Goal: Task Accomplishment & Management: Use online tool/utility

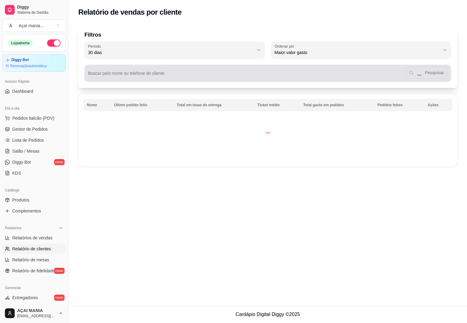
select select "30"
select select "HIGHEST_TOTAL_SPENT_WITH_ORDERS"
click at [139, 79] on div "Pesquisar" at bounding box center [267, 73] width 359 height 12
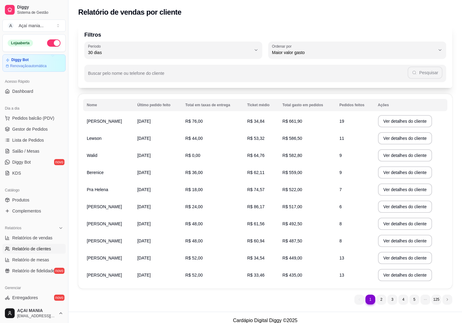
click at [302, 161] on td "R$ 582,80" at bounding box center [307, 155] width 57 height 17
click at [390, 153] on button "Ver detalhes do cliente" at bounding box center [405, 155] width 54 height 12
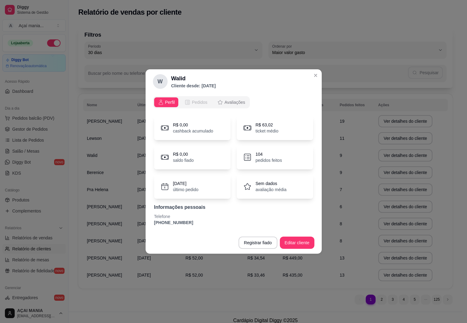
click at [190, 100] on div "Pedidos" at bounding box center [195, 102] width 23 height 6
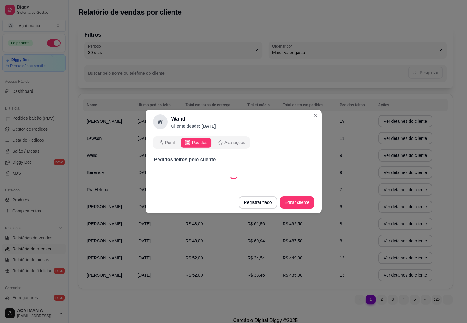
select select "30"
select select "ALL"
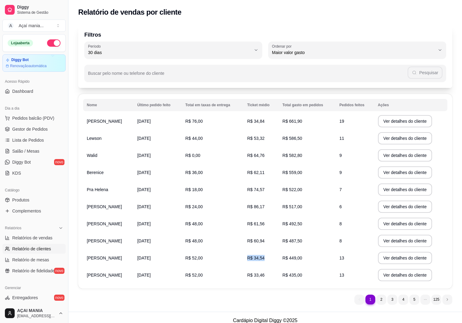
drag, startPoint x: 278, startPoint y: 257, endPoint x: 313, endPoint y: 257, distance: 35.4
click at [313, 257] on tr "[PERSON_NAME] [DATE] R$ 52,00 R$ 34,54 R$ 449,00 13 Ver detalhes do cliente" at bounding box center [265, 258] width 364 height 17
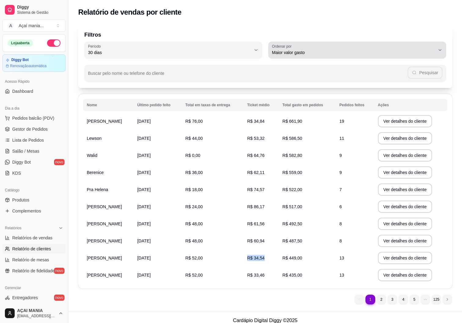
click at [434, 51] on span "Maior valor gasto" at bounding box center [353, 53] width 163 height 6
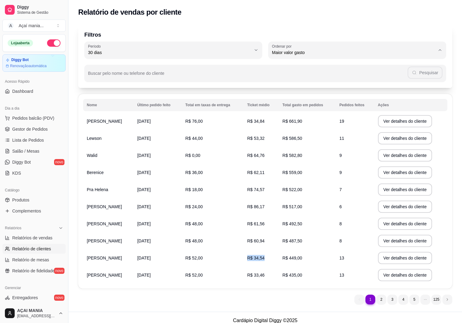
click at [327, 66] on span "Maior número de pedidos" at bounding box center [355, 67] width 156 height 6
type input "HIGHEST_ORDER_COUNT"
select select "HIGHEST_ORDER_COUNT"
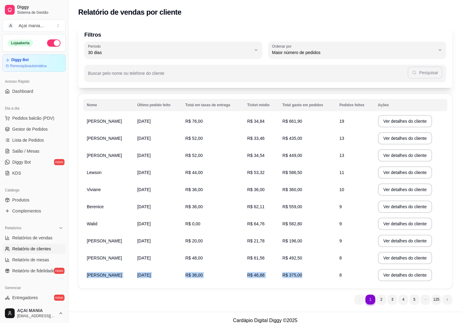
drag, startPoint x: 84, startPoint y: 278, endPoint x: 340, endPoint y: 277, distance: 256.4
click at [341, 277] on tr "[PERSON_NAME] [DATE] R$ 36,00 R$ 46,88 R$ 375,00 8 Ver detalhes do cliente" at bounding box center [265, 275] width 364 height 17
click at [303, 295] on div "Filtros 30 Período Hoje Ontem 7 dias 15 dias 30 dias 45 dias 60 dias Período 30…" at bounding box center [265, 166] width 394 height 291
click at [386, 243] on button "Ver detalhes do cliente" at bounding box center [405, 241] width 53 height 12
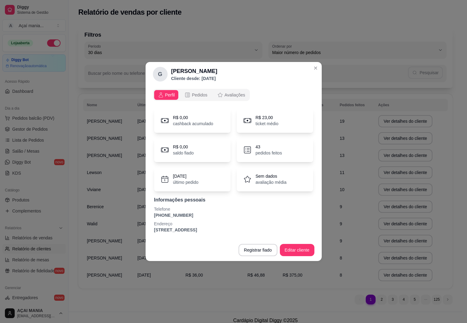
click at [195, 92] on span "Pedidos" at bounding box center [200, 95] width 16 height 6
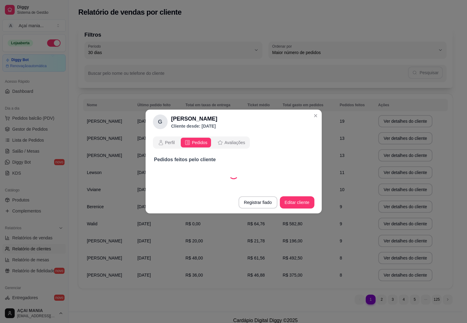
select select "30"
select select "ALL"
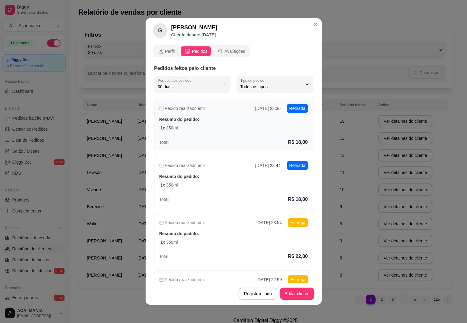
click at [242, 124] on div "Pedido realizado em: [DATE] 23:36 Retirada Resumo do pedido: 1 x 350ml Total: R…" at bounding box center [233, 125] width 159 height 52
click at [225, 244] on div "1 x 350ml" at bounding box center [233, 242] width 147 height 6
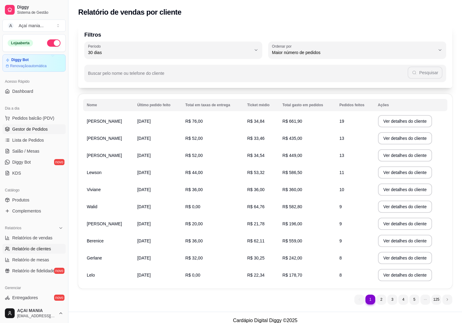
drag, startPoint x: 39, startPoint y: 122, endPoint x: 37, endPoint y: 127, distance: 5.0
click at [37, 127] on ul "Pedidos balcão (PDV) Gestor de Pedidos Lista de Pedidos Salão / Mesas Diggy Bot…" at bounding box center [33, 145] width 63 height 65
click at [37, 127] on span "Gestor de Pedidos" at bounding box center [29, 129] width 35 height 6
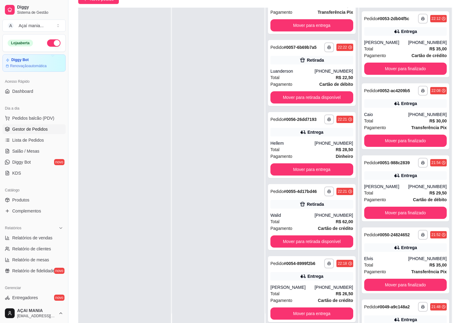
scroll to position [93, 0]
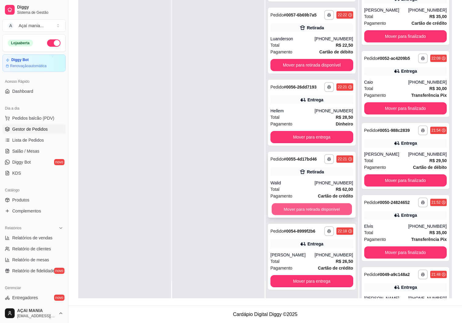
click at [322, 208] on button "Mover para retirada disponível" at bounding box center [312, 210] width 80 height 12
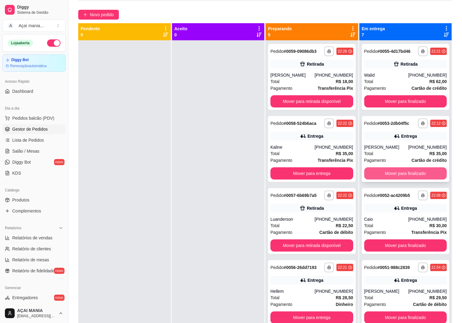
scroll to position [0, 0]
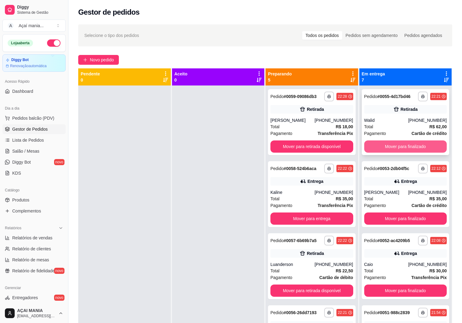
click at [380, 147] on button "Mover para finalizado" at bounding box center [405, 147] width 83 height 12
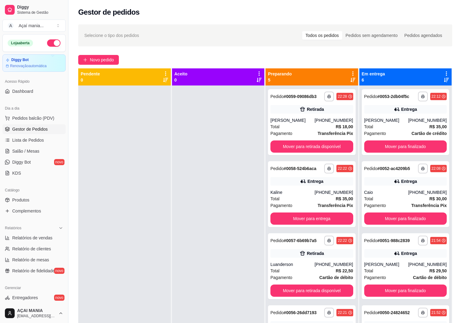
click at [153, 138] on div at bounding box center [124, 247] width 93 height 323
click at [203, 229] on div at bounding box center [218, 247] width 93 height 323
click at [163, 225] on div at bounding box center [124, 247] width 93 height 323
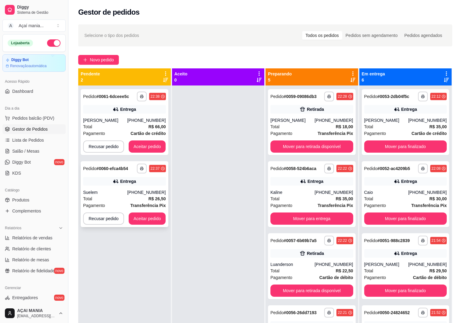
drag, startPoint x: 109, startPoint y: 245, endPoint x: 127, endPoint y: 226, distance: 26.2
click at [109, 245] on div "**********" at bounding box center [124, 247] width 93 height 323
click at [144, 213] on button "Aceitar pedido" at bounding box center [147, 219] width 37 height 12
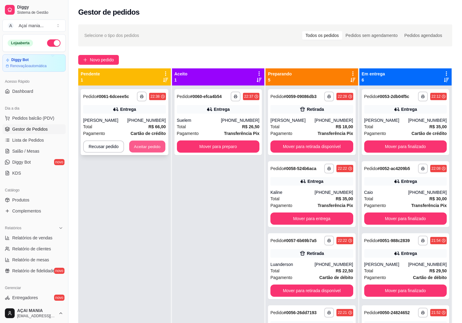
click at [149, 151] on button "Aceitar pedido" at bounding box center [147, 147] width 36 height 12
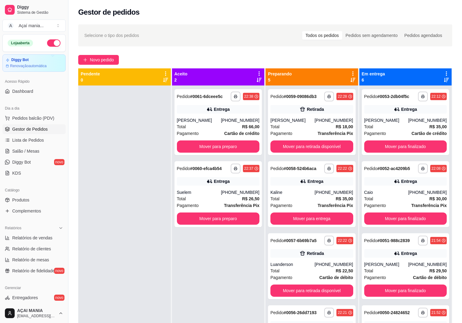
click at [184, 257] on div "**********" at bounding box center [218, 247] width 93 height 323
click at [139, 289] on div at bounding box center [124, 247] width 93 height 323
click at [123, 236] on div at bounding box center [124, 247] width 93 height 323
click at [379, 145] on button "Mover para finalizado" at bounding box center [405, 147] width 80 height 12
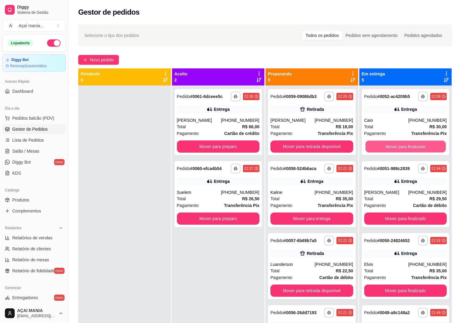
click at [379, 145] on button "Mover para finalizado" at bounding box center [405, 147] width 80 height 12
click at [379, 145] on button "Mover para finalizado" at bounding box center [405, 147] width 83 height 12
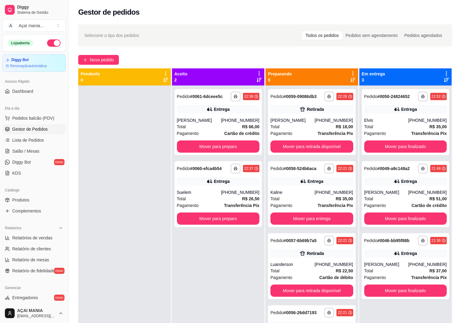
click at [118, 187] on div at bounding box center [124, 247] width 93 height 323
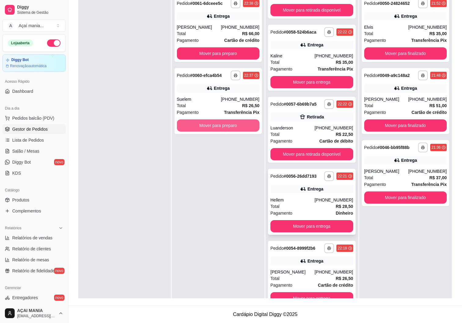
scroll to position [17, 0]
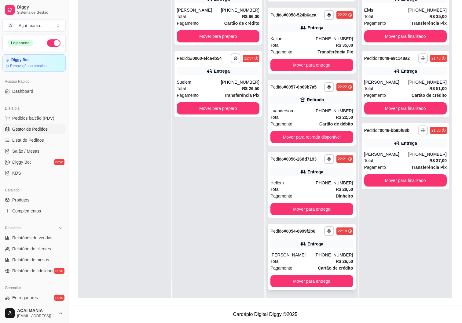
click at [297, 249] on div "**********" at bounding box center [312, 257] width 88 height 66
click at [293, 183] on div "Hellem" at bounding box center [292, 183] width 44 height 6
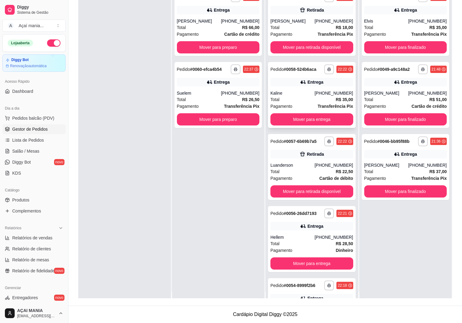
scroll to position [0, 0]
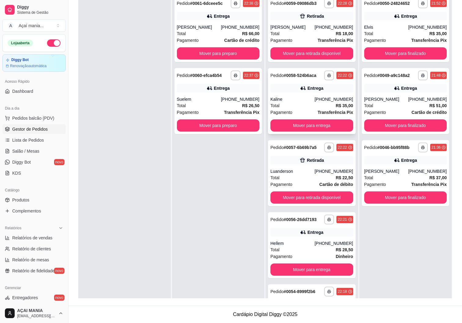
click at [295, 97] on div "Kaline" at bounding box center [292, 99] width 44 height 6
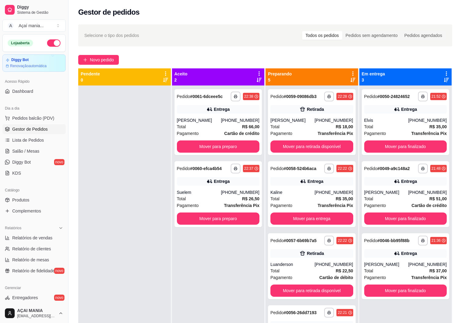
click at [193, 278] on div "**********" at bounding box center [218, 247] width 93 height 323
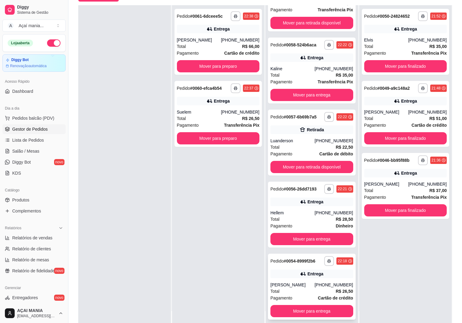
scroll to position [93, 0]
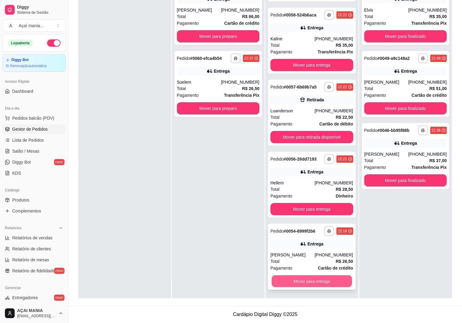
click at [319, 279] on button "Mover para entrega" at bounding box center [312, 282] width 80 height 12
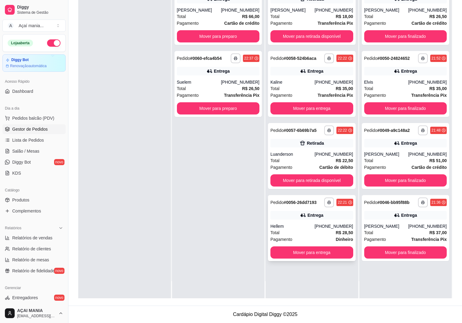
scroll to position [0, 0]
click at [312, 254] on button "Mover para entrega" at bounding box center [311, 253] width 83 height 12
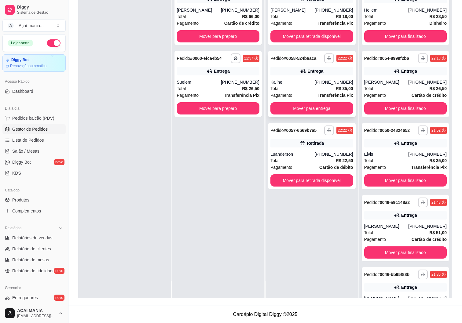
click at [301, 110] on button "Mover para entrega" at bounding box center [311, 108] width 83 height 12
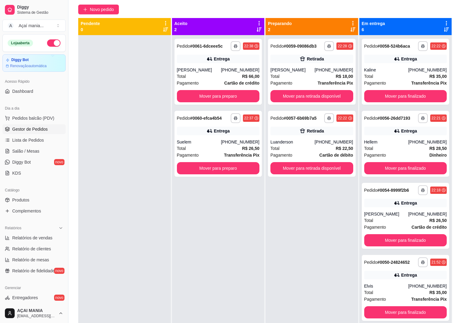
scroll to position [2, 0]
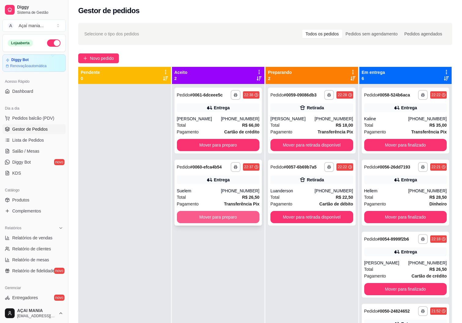
click at [237, 217] on button "Mover para preparo" at bounding box center [218, 217] width 83 height 12
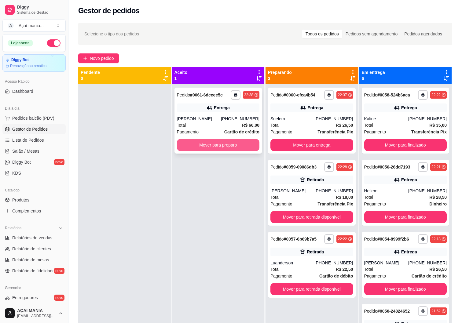
click at [219, 145] on button "Mover para preparo" at bounding box center [218, 145] width 83 height 12
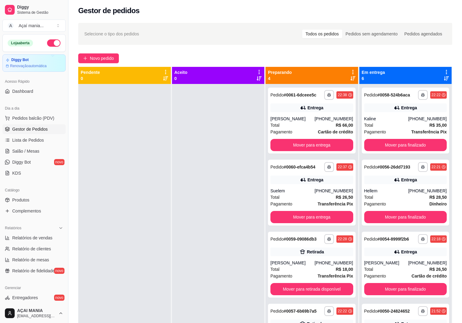
click at [153, 234] on div at bounding box center [124, 245] width 93 height 323
click at [45, 237] on span "Relatórios de vendas" at bounding box center [32, 238] width 40 height 6
select select "ALL"
select select "0"
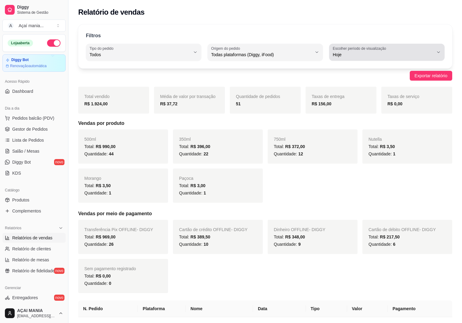
click at [422, 57] on span "Hoje" at bounding box center [383, 55] width 101 height 6
click at [337, 77] on li "Ontem" at bounding box center [387, 79] width 106 height 9
type input "1"
select select "1"
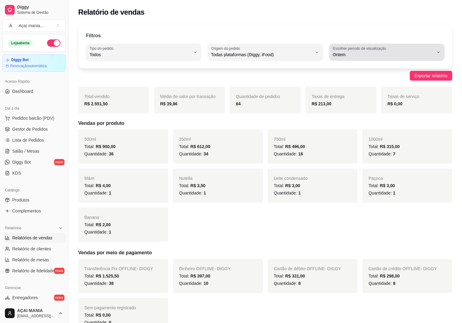
click at [441, 50] on button "Escolher período de visualização Ontem" at bounding box center [387, 52] width 116 height 17
click at [347, 69] on span "Hoje" at bounding box center [384, 69] width 96 height 6
type input "0"
select select "0"
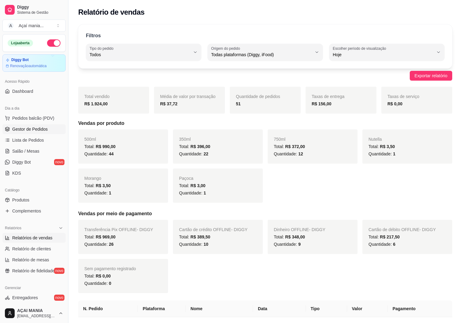
click at [27, 130] on span "Gestor de Pedidos" at bounding box center [29, 129] width 35 height 6
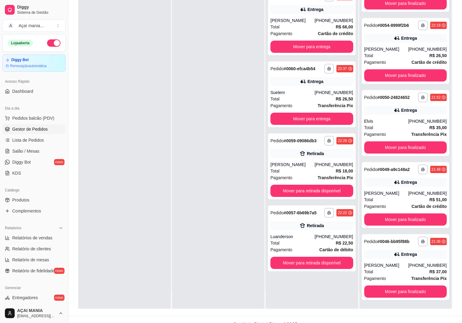
scroll to position [93, 0]
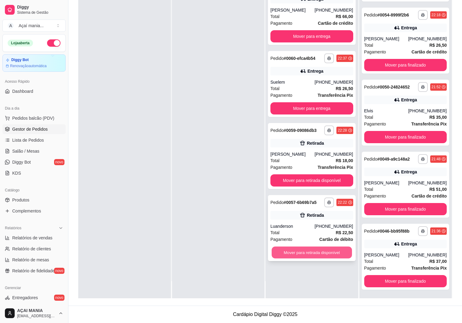
click at [312, 257] on button "Mover para retirada disponível" at bounding box center [312, 253] width 80 height 12
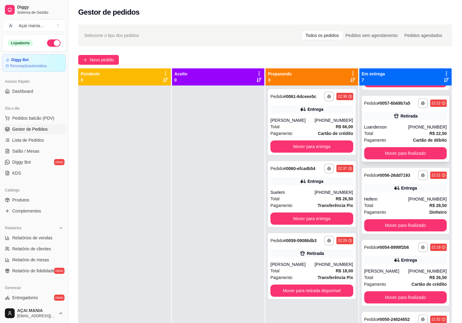
scroll to position [0, 0]
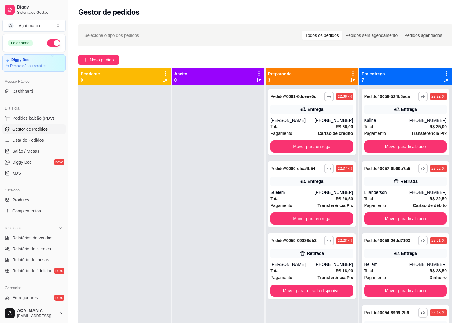
click at [158, 188] on div at bounding box center [124, 247] width 93 height 323
click at [385, 217] on button "Mover para finalizado" at bounding box center [405, 219] width 83 height 12
drag, startPoint x: 220, startPoint y: 200, endPoint x: 217, endPoint y: 199, distance: 3.5
click at [219, 200] on div at bounding box center [218, 247] width 93 height 323
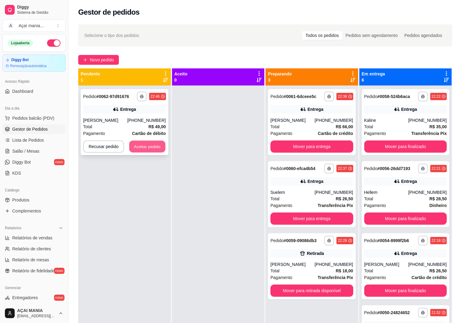
click at [143, 144] on button "Aceitar pedido" at bounding box center [147, 147] width 36 height 12
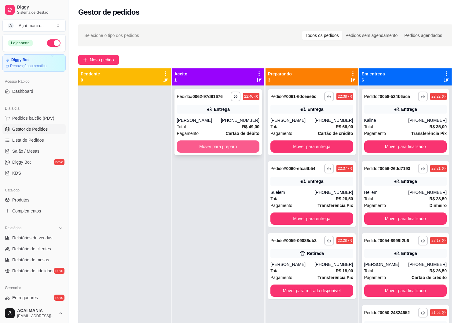
click at [223, 146] on button "Mover para preparo" at bounding box center [218, 147] width 83 height 12
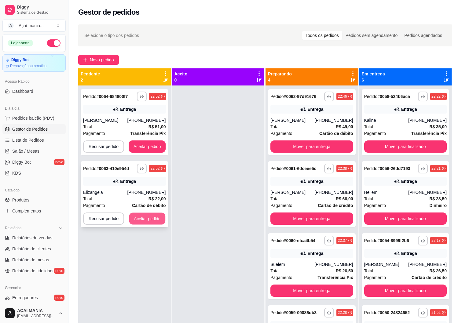
click at [149, 215] on button "Aceitar pedido" at bounding box center [147, 219] width 36 height 12
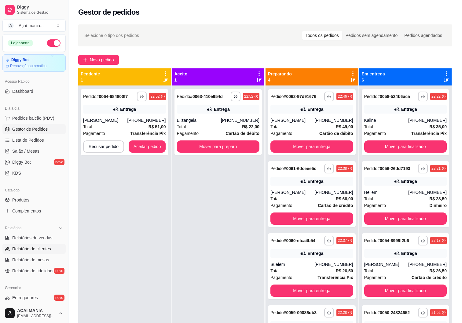
click at [38, 251] on span "Relatório de clientes" at bounding box center [31, 249] width 39 height 6
select select "30"
select select "HIGHEST_TOTAL_SPENT_WITH_ORDERS"
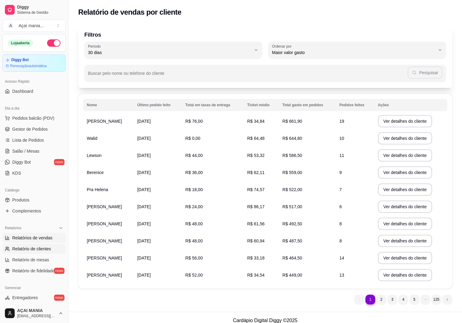
click at [46, 233] on link "Relatórios de vendas" at bounding box center [33, 238] width 63 height 10
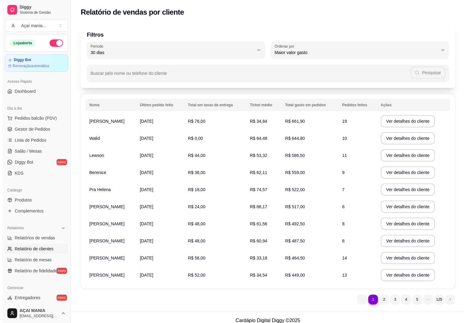
select select "ALL"
select select "0"
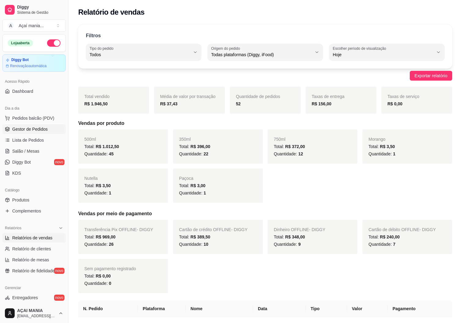
click at [31, 133] on link "Gestor de Pedidos" at bounding box center [33, 129] width 63 height 10
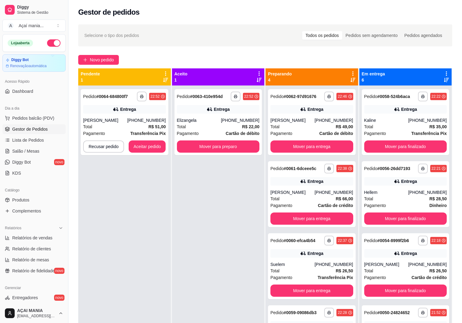
click at [241, 213] on div "**********" at bounding box center [218, 247] width 93 height 323
click at [167, 238] on div "**********" at bounding box center [124, 247] width 93 height 323
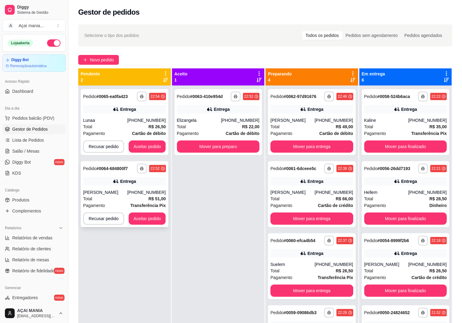
click at [141, 212] on div "**********" at bounding box center [125, 194] width 88 height 66
click at [130, 220] on button "Aceitar pedido" at bounding box center [147, 219] width 36 height 12
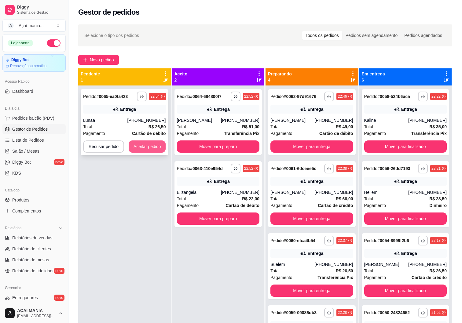
click at [159, 147] on button "Aceitar pedido" at bounding box center [147, 147] width 37 height 12
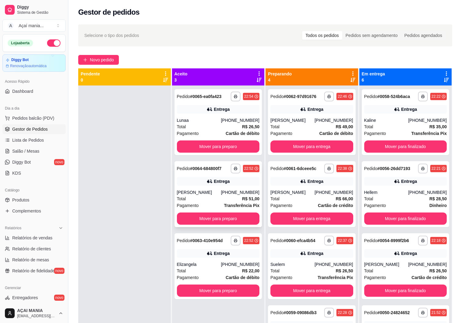
click at [210, 189] on div "**********" at bounding box center [218, 194] width 88 height 66
click at [398, 150] on button "Mover para finalizado" at bounding box center [405, 147] width 83 height 12
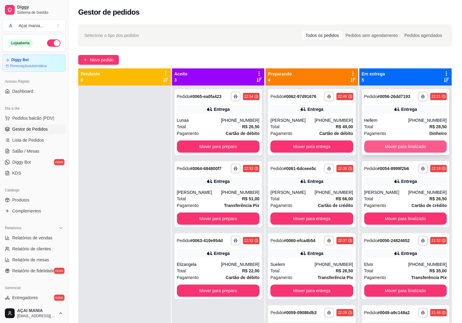
click at [399, 149] on button "Mover para finalizado" at bounding box center [405, 147] width 83 height 12
click at [399, 149] on button "Mover para finalizado" at bounding box center [405, 147] width 80 height 12
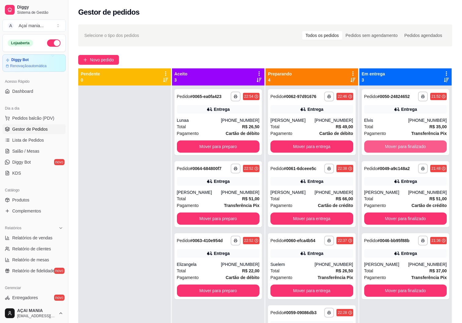
click at [399, 149] on button "Mover para finalizado" at bounding box center [405, 147] width 83 height 12
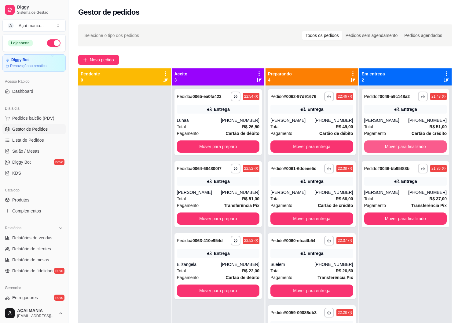
click at [399, 149] on button "Mover para finalizado" at bounding box center [405, 147] width 83 height 12
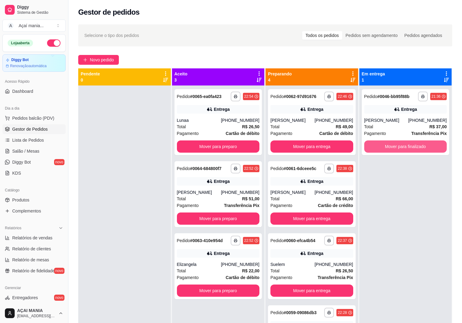
click at [399, 149] on button "Mover para finalizado" at bounding box center [405, 147] width 83 height 12
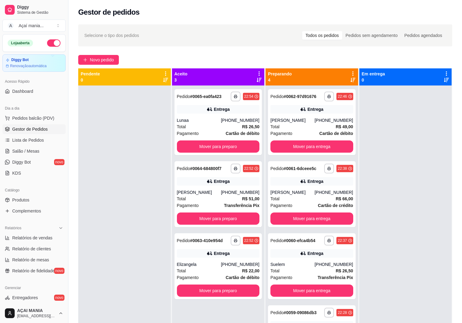
click at [135, 178] on div at bounding box center [124, 247] width 93 height 323
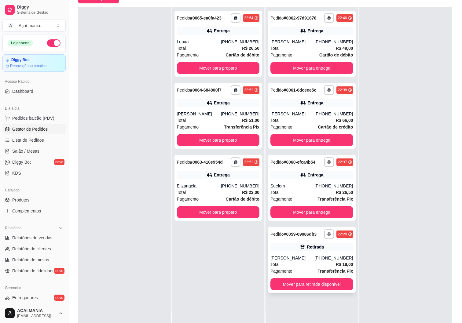
scroll to position [93, 0]
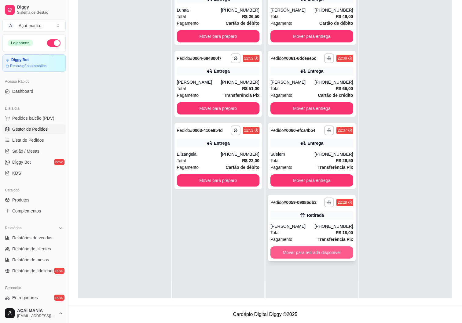
click at [319, 251] on button "Mover para retirada disponível" at bounding box center [311, 253] width 83 height 12
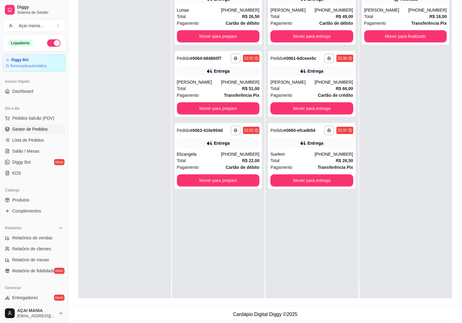
drag, startPoint x: 224, startPoint y: 255, endPoint x: 258, endPoint y: 257, distance: 34.0
click at [226, 256] on div "**********" at bounding box center [218, 136] width 93 height 323
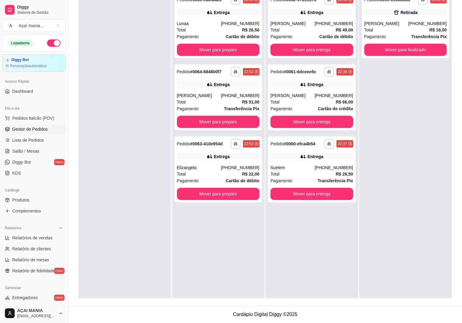
scroll to position [0, 0]
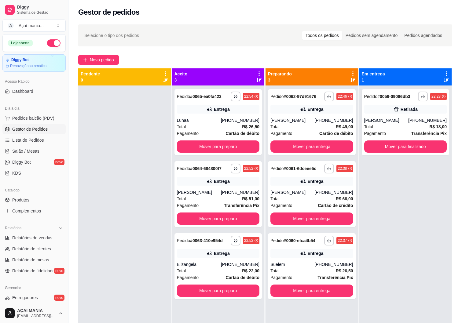
click at [134, 144] on div at bounding box center [124, 247] width 93 height 323
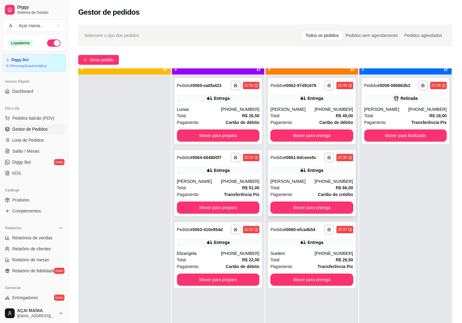
scroll to position [17, 0]
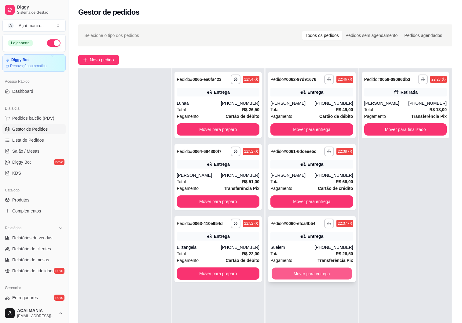
click at [320, 276] on button "Mover para entrega" at bounding box center [312, 274] width 80 height 12
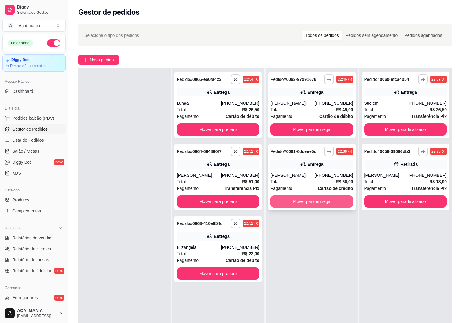
click at [339, 202] on button "Mover para entrega" at bounding box center [311, 202] width 83 height 12
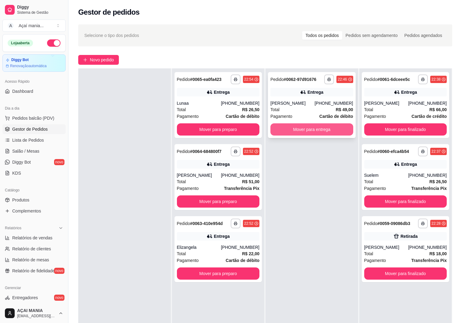
click at [332, 129] on button "Mover para entrega" at bounding box center [311, 129] width 83 height 12
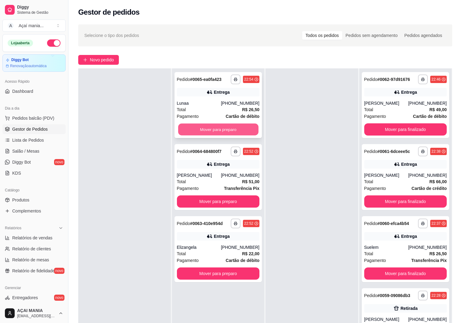
click at [240, 129] on button "Mover para preparo" at bounding box center [218, 130] width 80 height 12
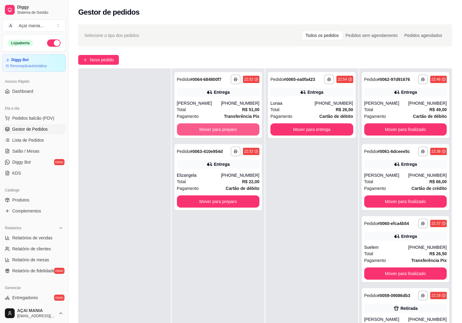
click at [239, 130] on button "Mover para preparo" at bounding box center [218, 129] width 83 height 12
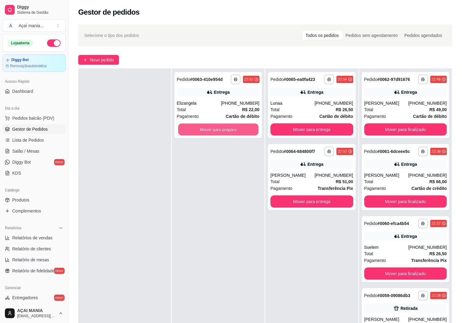
click at [239, 130] on button "Mover para preparo" at bounding box center [218, 130] width 80 height 12
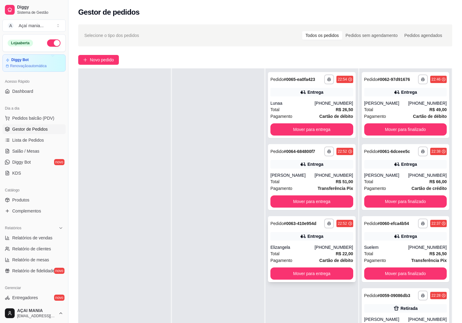
click at [284, 251] on div "Total R$ 22,00" at bounding box center [311, 254] width 83 height 7
click at [321, 172] on div "**********" at bounding box center [312, 177] width 88 height 66
click at [309, 103] on div "Lunaa" at bounding box center [292, 103] width 44 height 6
click at [152, 217] on div at bounding box center [124, 229] width 93 height 323
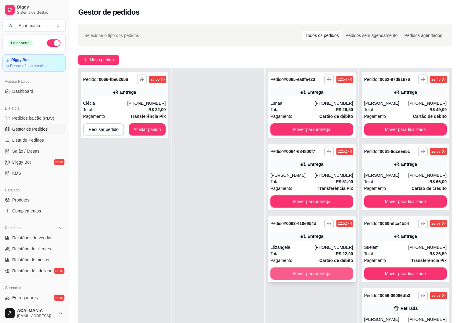
click at [324, 278] on button "Mover para entrega" at bounding box center [311, 274] width 83 height 12
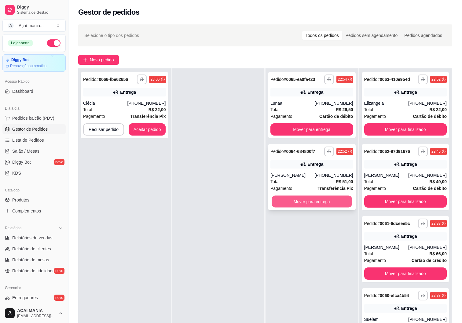
click at [327, 205] on button "Mover para entrega" at bounding box center [312, 202] width 80 height 12
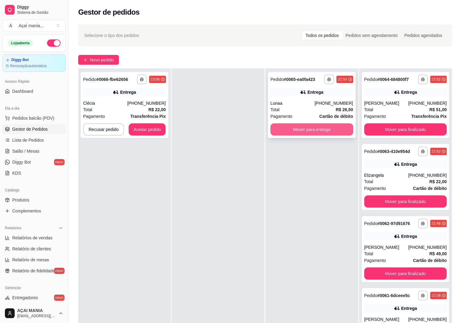
click at [329, 128] on button "Mover para entrega" at bounding box center [311, 129] width 83 height 12
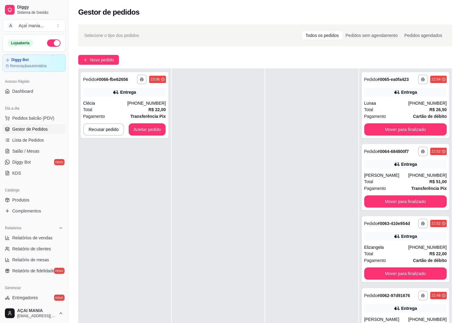
click at [230, 243] on div at bounding box center [218, 229] width 93 height 323
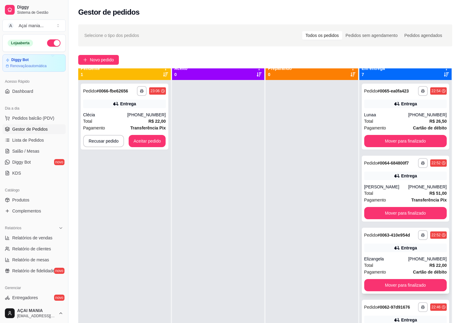
scroll to position [0, 0]
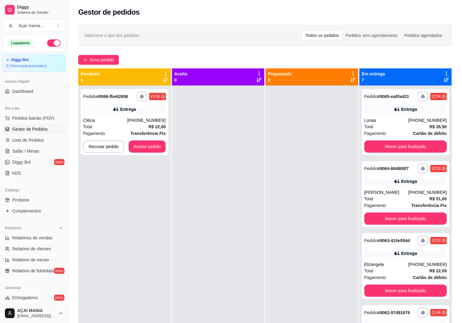
click at [311, 174] on div at bounding box center [312, 247] width 93 height 323
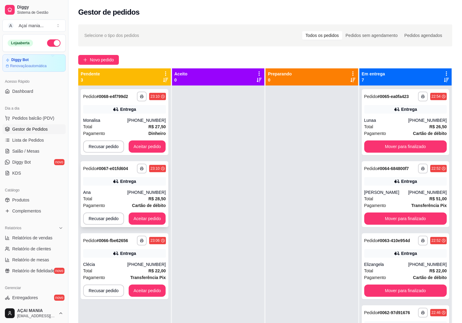
click at [112, 194] on div "Ana" at bounding box center [105, 192] width 44 height 6
click at [147, 222] on button "Aceitar pedido" at bounding box center [147, 219] width 36 height 12
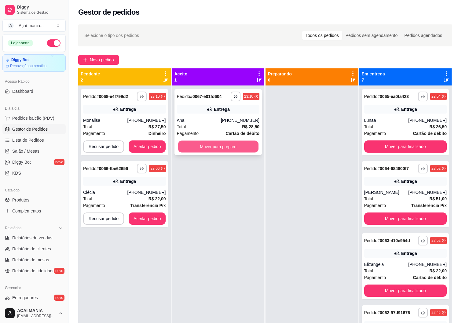
click at [214, 148] on button "Mover para preparo" at bounding box center [218, 147] width 80 height 12
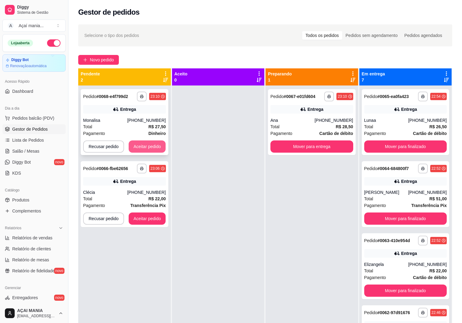
click at [142, 147] on button "Aceitar pedido" at bounding box center [147, 147] width 37 height 12
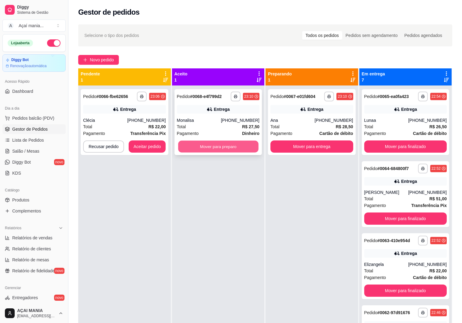
click at [197, 147] on button "Mover para preparo" at bounding box center [218, 147] width 80 height 12
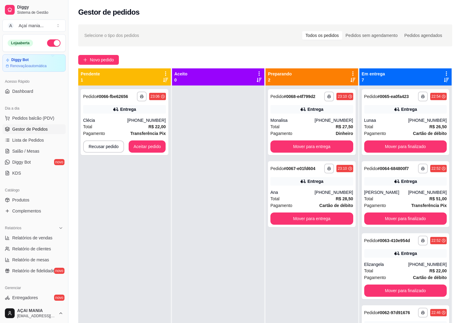
drag, startPoint x: 103, startPoint y: 189, endPoint x: 105, endPoint y: 200, distance: 11.8
click at [103, 196] on div "**********" at bounding box center [124, 247] width 93 height 323
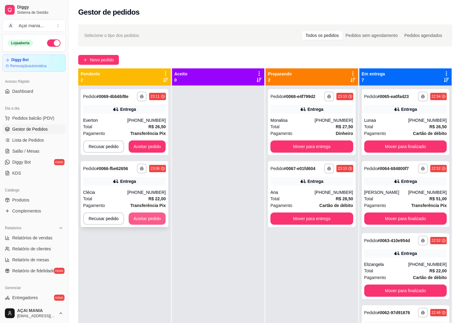
click at [150, 215] on button "Aceitar pedido" at bounding box center [147, 219] width 37 height 12
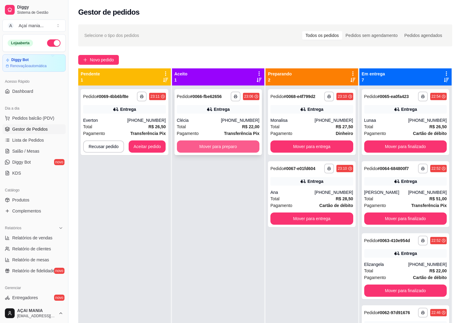
click at [221, 142] on button "Mover para preparo" at bounding box center [218, 147] width 83 height 12
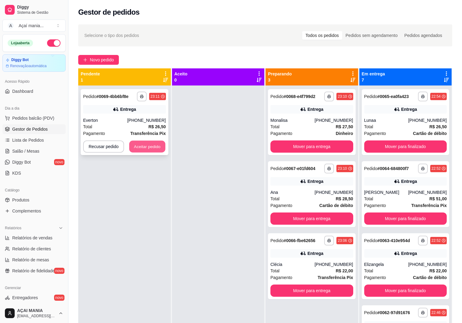
click at [138, 145] on button "Aceitar pedido" at bounding box center [147, 147] width 36 height 12
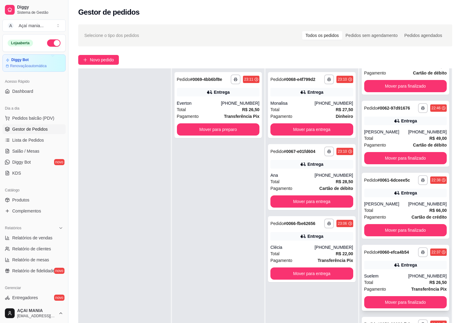
scroll to position [93, 0]
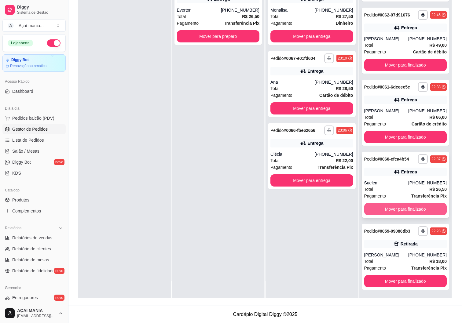
click at [386, 211] on button "Mover para finalizado" at bounding box center [405, 209] width 83 height 12
click at [387, 211] on button "Mover para finalizado" at bounding box center [405, 209] width 83 height 12
click at [389, 207] on button "Mover para finalizado" at bounding box center [405, 210] width 80 height 12
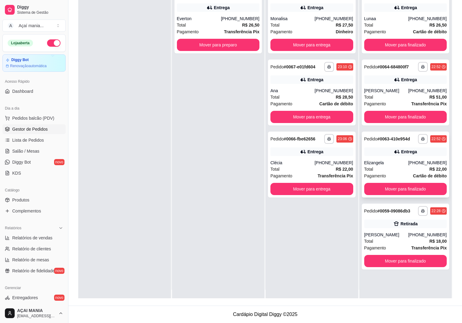
scroll to position [17, 0]
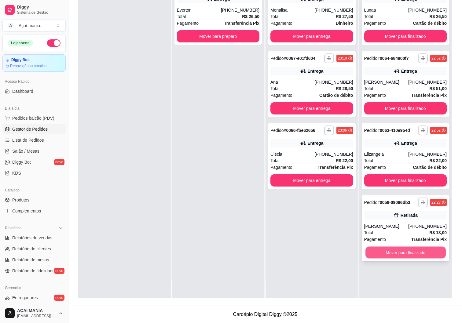
click at [374, 251] on button "Mover para finalizado" at bounding box center [405, 253] width 80 height 12
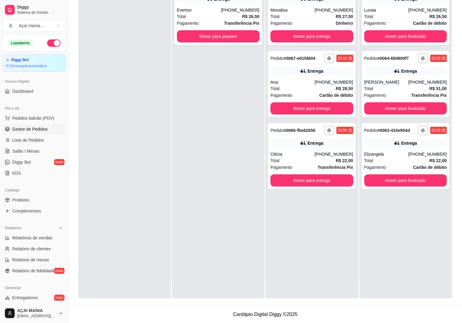
click at [258, 233] on div "**********" at bounding box center [218, 136] width 93 height 323
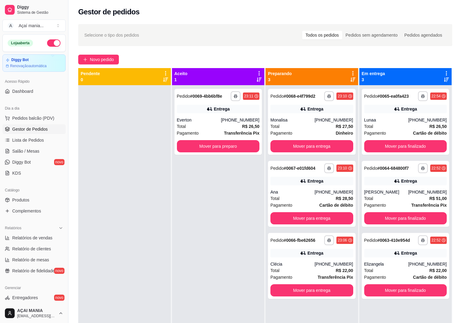
scroll to position [0, 0]
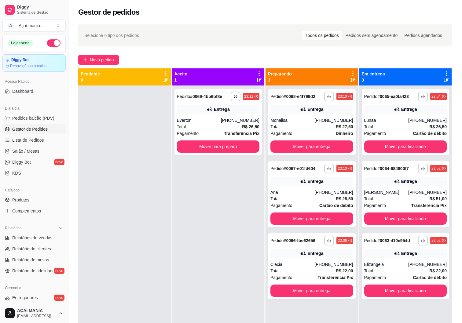
click at [123, 203] on div at bounding box center [124, 247] width 93 height 323
click at [280, 145] on button "Mover para entrega" at bounding box center [312, 147] width 80 height 12
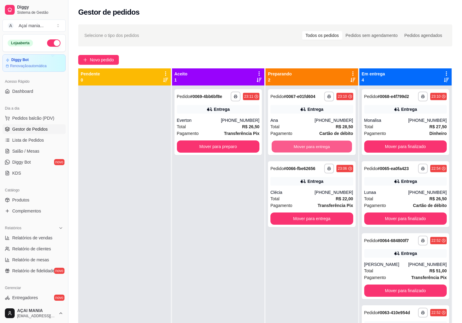
click at [281, 145] on button "Mover para entrega" at bounding box center [312, 147] width 80 height 12
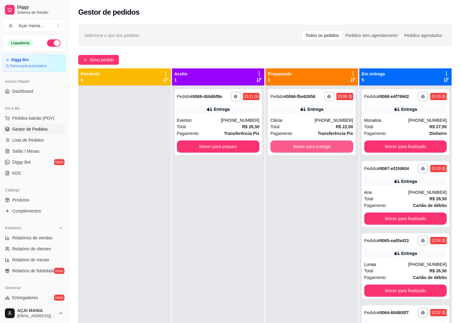
click at [281, 145] on button "Mover para entrega" at bounding box center [311, 147] width 83 height 12
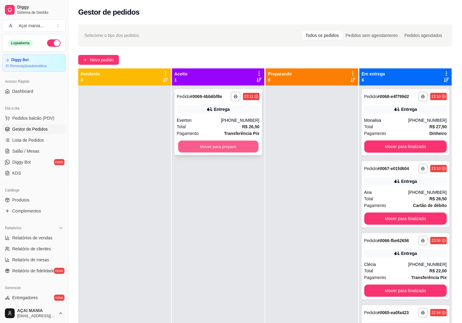
click at [249, 145] on button "Mover para preparo" at bounding box center [218, 147] width 80 height 12
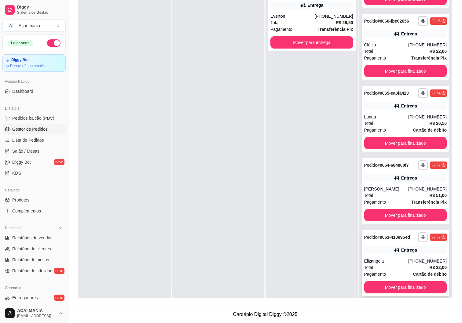
scroll to position [17, 0]
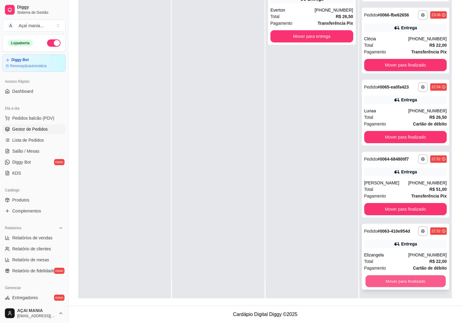
click at [426, 281] on button "Mover para finalizado" at bounding box center [405, 282] width 80 height 12
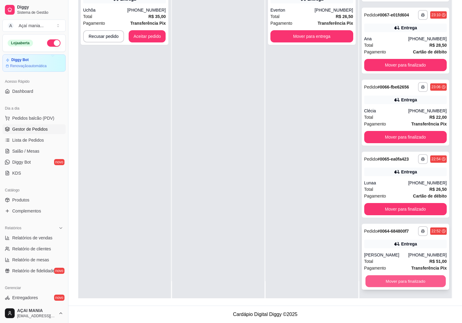
click at [408, 280] on button "Mover para finalizado" at bounding box center [405, 282] width 80 height 12
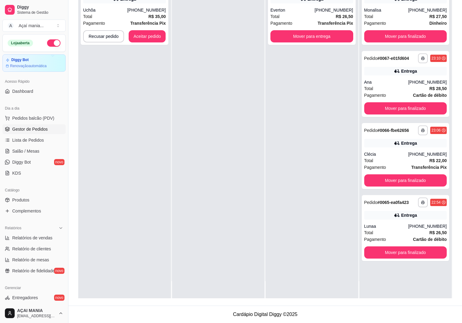
scroll to position [0, 0]
click at [413, 251] on button "Mover para finalizado" at bounding box center [405, 253] width 80 height 12
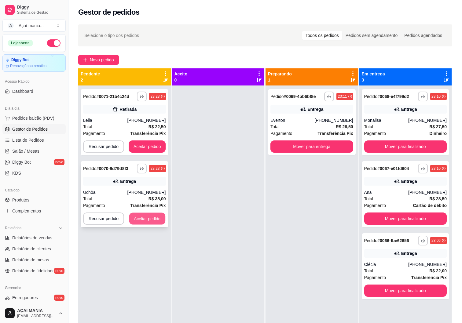
click at [155, 218] on button "Aceitar pedido" at bounding box center [147, 219] width 36 height 12
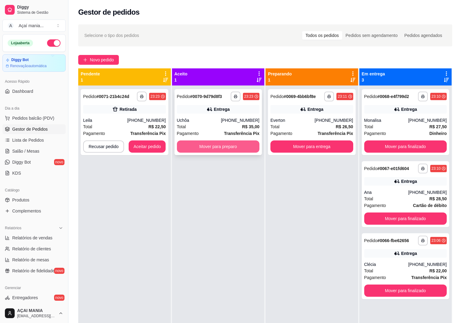
click at [205, 149] on button "Mover para preparo" at bounding box center [218, 147] width 83 height 12
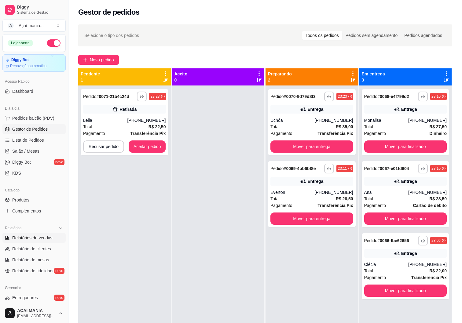
click at [30, 239] on span "Relatórios de vendas" at bounding box center [32, 238] width 40 height 6
select select "ALL"
select select "0"
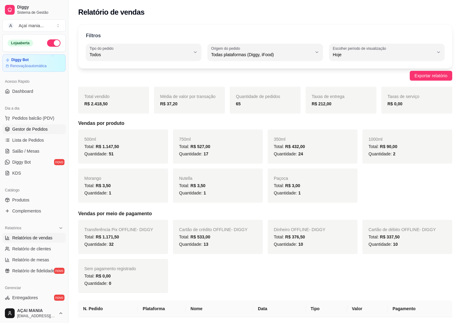
click at [28, 128] on span "Gestor de Pedidos" at bounding box center [29, 129] width 35 height 6
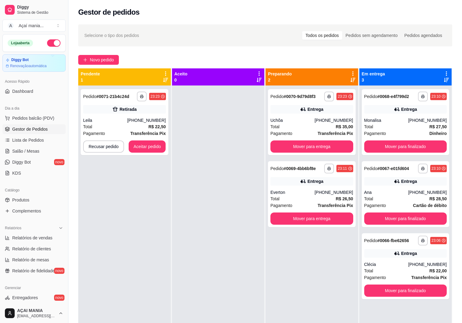
click at [129, 285] on div "**********" at bounding box center [124, 247] width 93 height 323
click at [155, 147] on button "Aceitar pedido" at bounding box center [147, 147] width 37 height 12
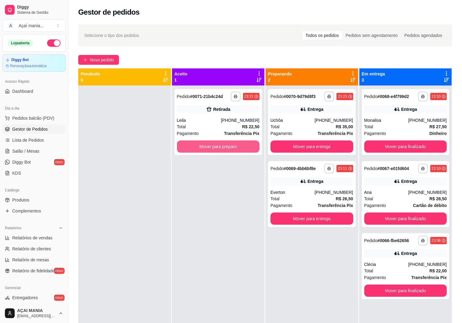
click at [209, 146] on button "Mover para preparo" at bounding box center [218, 147] width 83 height 12
click at [209, 146] on button "Mover para preparo" at bounding box center [218, 147] width 80 height 12
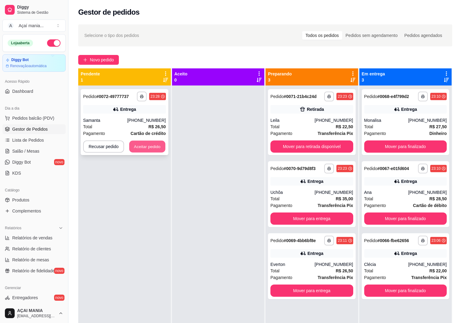
click at [135, 143] on button "Aceitar pedido" at bounding box center [147, 147] width 36 height 12
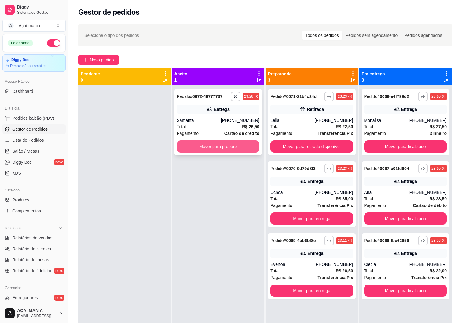
click at [246, 144] on button "Mover para preparo" at bounding box center [218, 147] width 83 height 12
drag, startPoint x: 249, startPoint y: 141, endPoint x: 245, endPoint y: 144, distance: 4.5
click at [245, 144] on div "**********" at bounding box center [218, 122] width 88 height 66
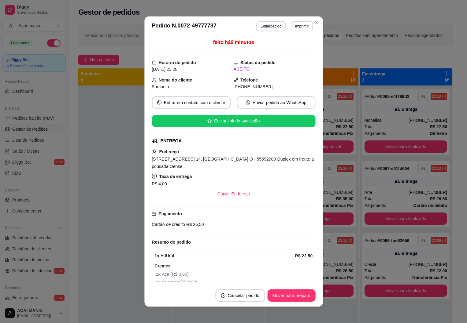
click at [240, 148] on div "feito há 0 minutos Horário do pedido [DATE] 23:28 Status do pedido ACEITO Nome …" at bounding box center [233, 160] width 163 height 243
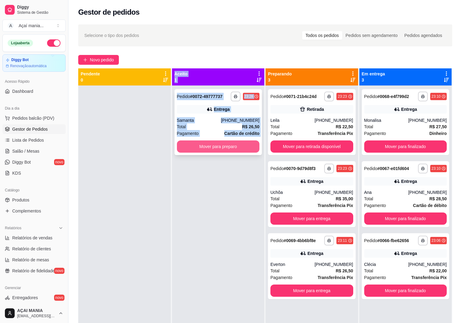
drag, startPoint x: 132, startPoint y: 132, endPoint x: 199, endPoint y: 148, distance: 68.9
click at [199, 148] on div "**********" at bounding box center [265, 229] width 374 height 323
click at [197, 148] on button "Mover para preparo" at bounding box center [218, 147] width 83 height 12
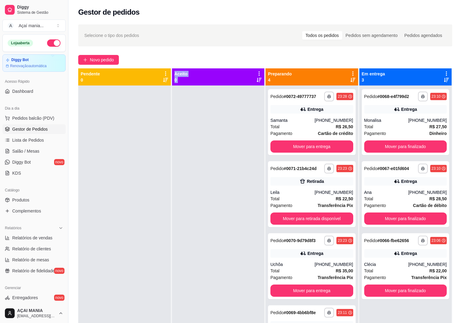
click at [134, 128] on div at bounding box center [124, 247] width 93 height 323
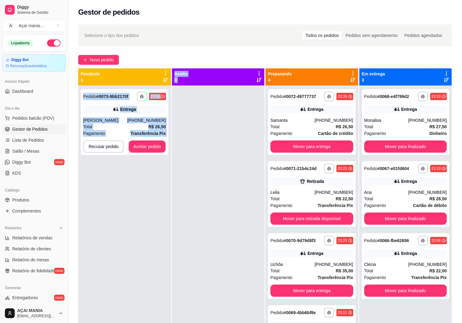
click at [122, 205] on div "**********" at bounding box center [124, 247] width 93 height 323
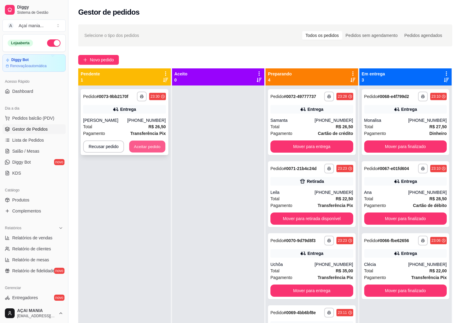
click at [156, 149] on button "Aceitar pedido" at bounding box center [147, 147] width 36 height 12
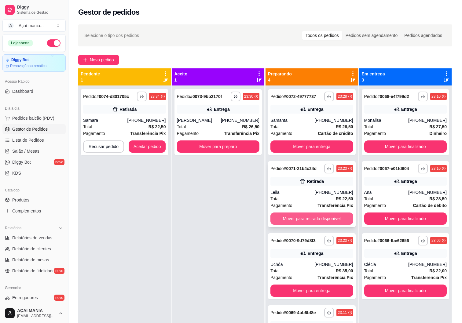
click at [312, 221] on button "Mover para retirada disponível" at bounding box center [311, 219] width 83 height 12
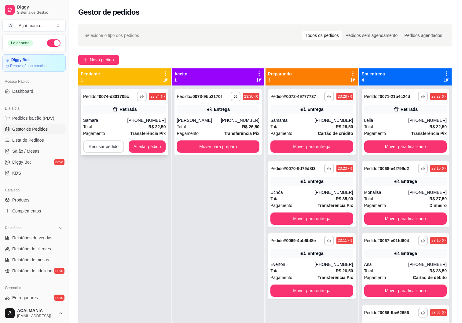
click at [108, 150] on button "Recusar pedido" at bounding box center [103, 147] width 41 height 12
click at [159, 115] on div "**********" at bounding box center [125, 122] width 88 height 66
click at [138, 97] on button "button" at bounding box center [141, 96] width 9 height 9
click at [121, 116] on button "IMPRESSORA" at bounding box center [125, 118] width 44 height 10
click at [140, 149] on button "Aceitar pedido" at bounding box center [147, 147] width 37 height 12
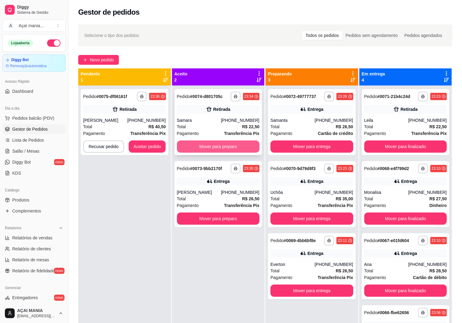
click at [198, 147] on button "Mover para preparo" at bounding box center [218, 147] width 83 height 12
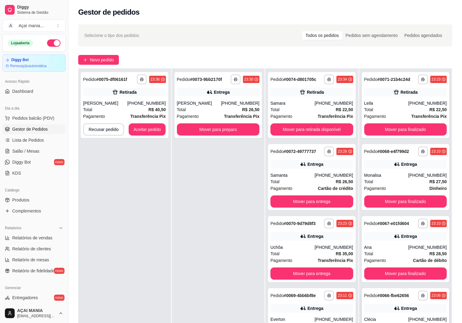
scroll to position [93, 0]
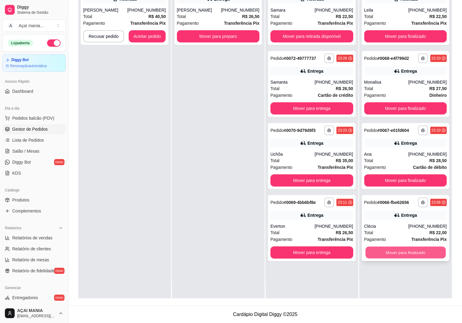
click at [418, 250] on button "Mover para finalizado" at bounding box center [405, 253] width 80 height 12
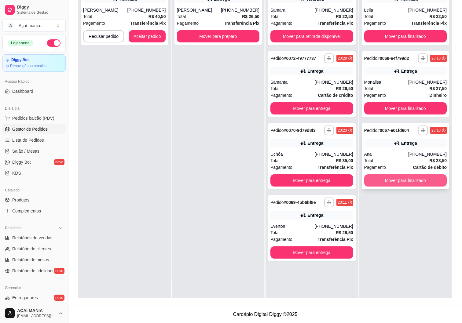
click at [393, 184] on button "Mover para finalizado" at bounding box center [405, 180] width 83 height 12
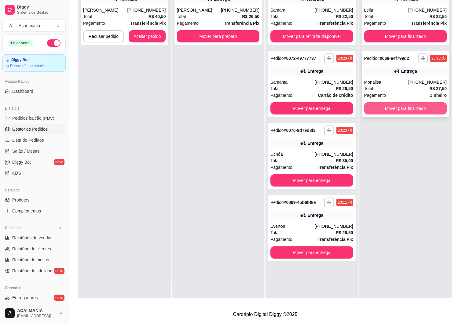
click at [408, 110] on button "Mover para finalizado" at bounding box center [405, 108] width 83 height 12
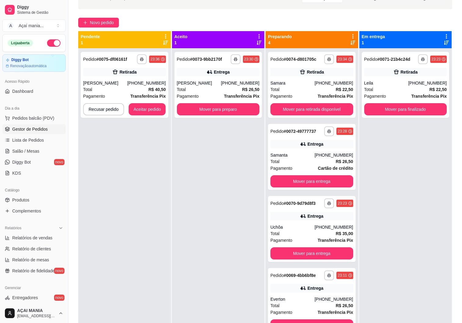
scroll to position [0, 0]
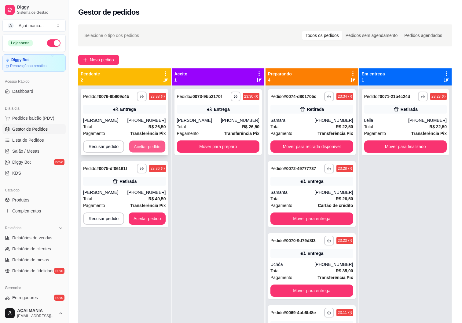
click at [155, 146] on button "Aceitar pedido" at bounding box center [147, 147] width 36 height 12
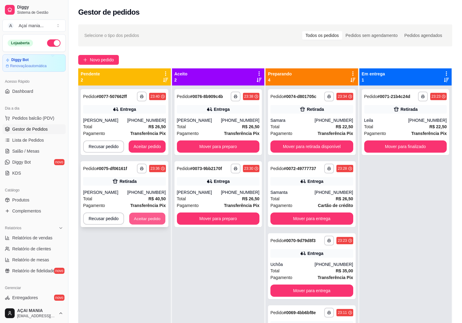
click at [146, 219] on button "Aceitar pedido" at bounding box center [147, 219] width 36 height 12
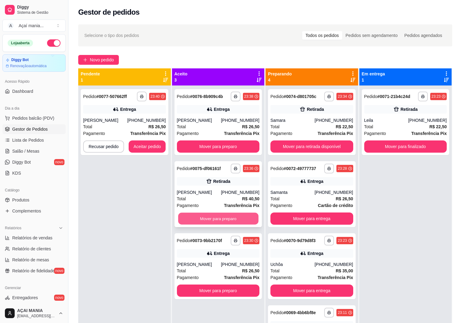
click at [190, 215] on button "Mover para preparo" at bounding box center [218, 219] width 80 height 12
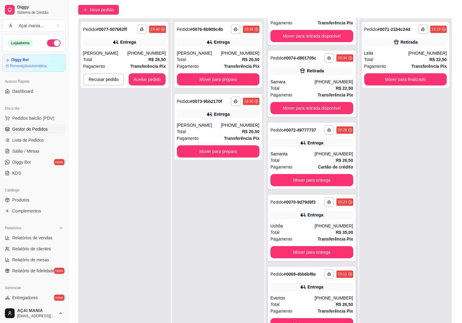
scroll to position [93, 0]
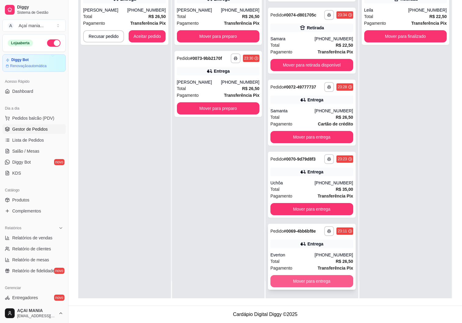
click at [316, 281] on button "Mover para entrega" at bounding box center [311, 281] width 83 height 12
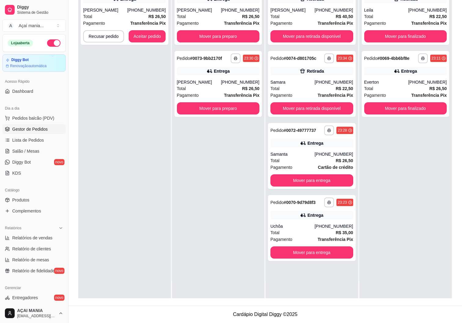
scroll to position [0, 0]
click at [309, 251] on button "Mover para entrega" at bounding box center [312, 253] width 80 height 12
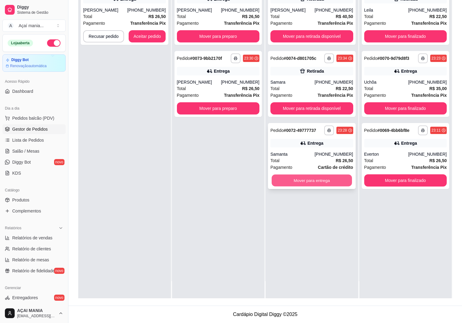
click at [305, 178] on button "Mover para entrega" at bounding box center [312, 181] width 80 height 12
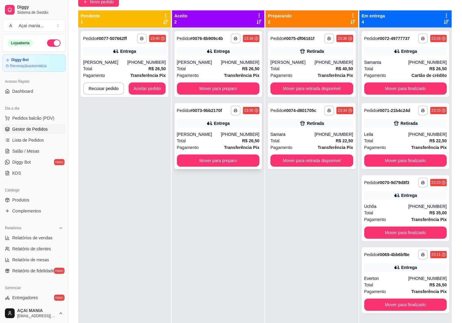
scroll to position [32, 0]
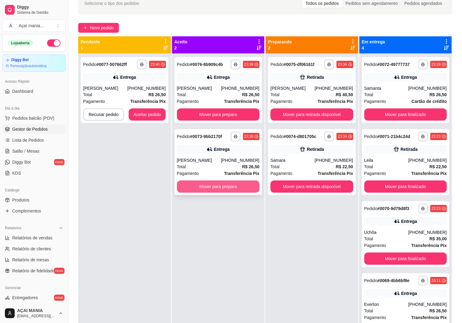
click at [223, 189] on button "Mover para preparo" at bounding box center [218, 187] width 83 height 12
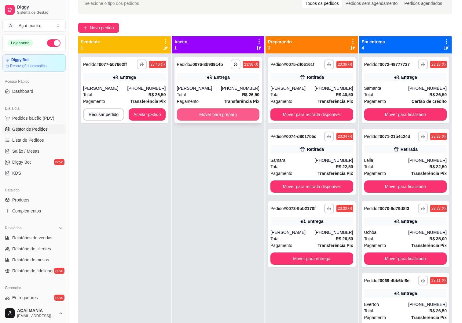
click at [223, 116] on button "Mover para preparo" at bounding box center [218, 114] width 83 height 12
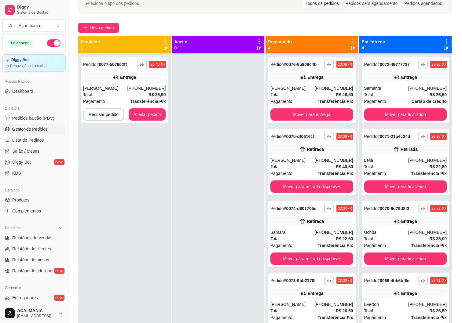
scroll to position [0, 0]
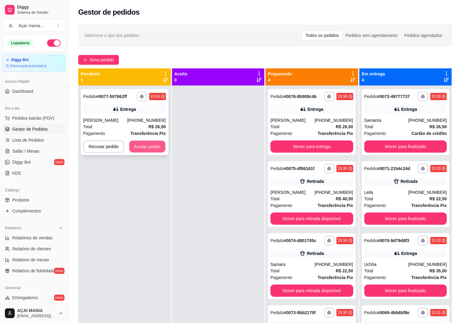
click at [143, 148] on button "Aceitar pedido" at bounding box center [147, 147] width 36 height 12
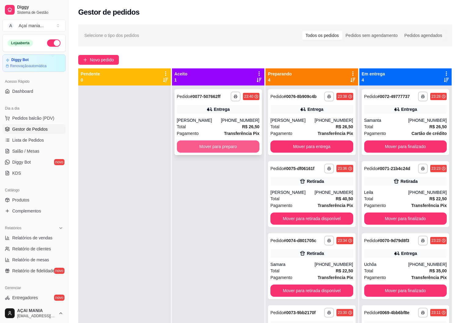
click at [195, 144] on button "Mover para preparo" at bounding box center [218, 147] width 83 height 12
click at [196, 144] on button "Mover para preparo" at bounding box center [218, 147] width 80 height 12
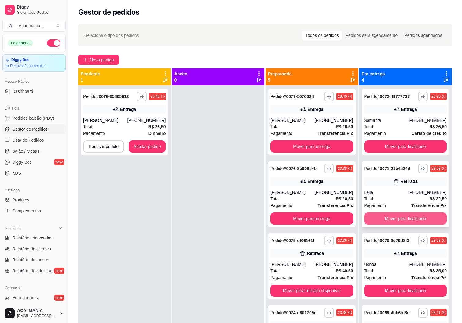
click at [376, 214] on button "Mover para finalizado" at bounding box center [405, 219] width 83 height 12
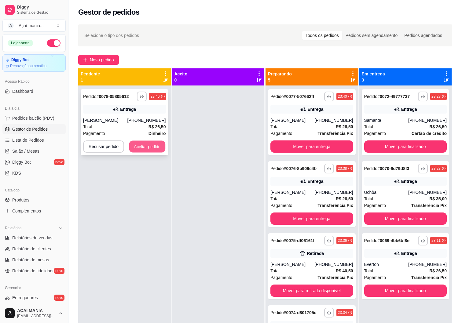
click at [140, 149] on button "Aceitar pedido" at bounding box center [147, 147] width 36 height 12
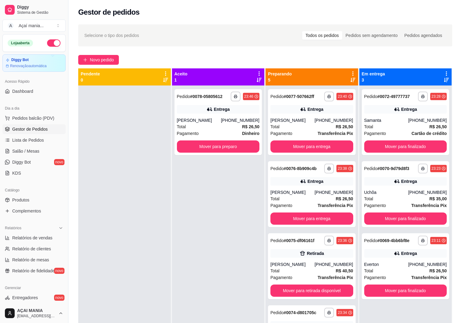
click at [211, 262] on div "**********" at bounding box center [218, 247] width 93 height 323
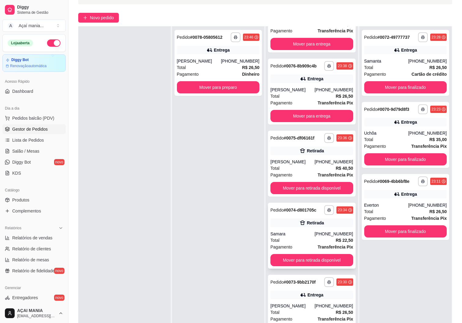
scroll to position [93, 0]
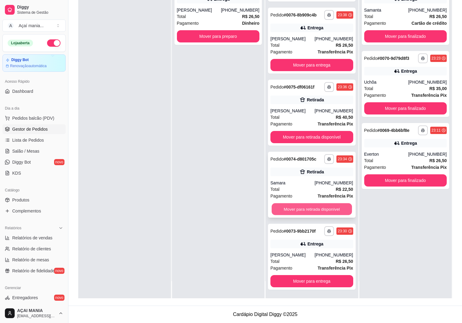
click at [299, 213] on button "Mover para retirada disponível" at bounding box center [312, 210] width 80 height 12
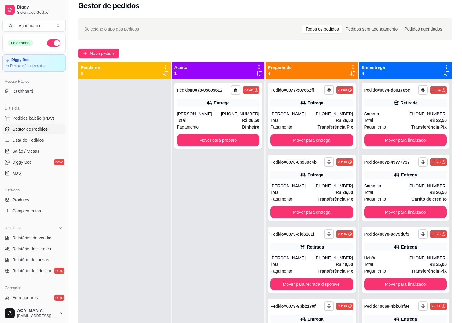
scroll to position [0, 0]
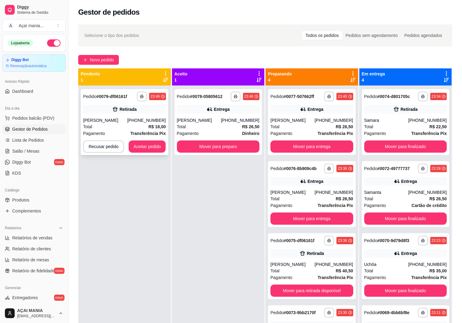
click at [127, 122] on div "[PERSON_NAME]" at bounding box center [105, 120] width 44 height 6
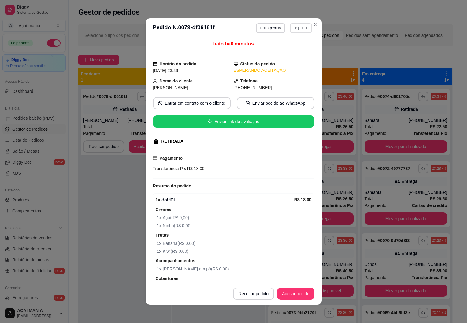
click at [297, 30] on button "Imprimir" at bounding box center [301, 28] width 22 height 10
click at [289, 48] on button "IMPRESSORA" at bounding box center [288, 50] width 44 height 10
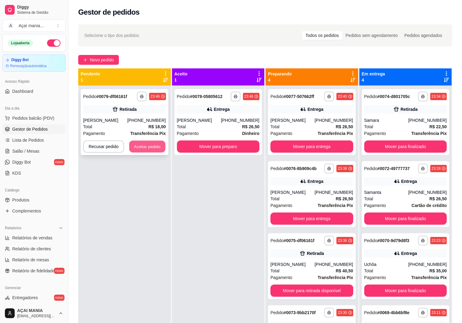
click at [145, 142] on button "Aceitar pedido" at bounding box center [147, 147] width 36 height 12
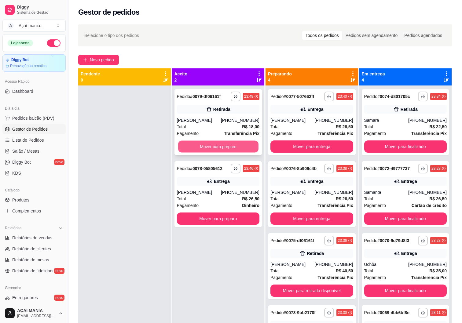
click at [197, 145] on button "Mover para preparo" at bounding box center [218, 147] width 80 height 12
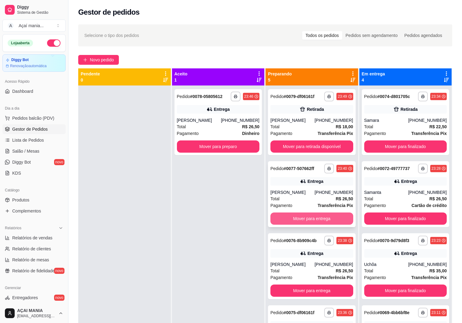
click at [329, 216] on button "Mover para entrega" at bounding box center [311, 219] width 83 height 12
click at [327, 217] on button "Mover para entrega" at bounding box center [312, 219] width 80 height 12
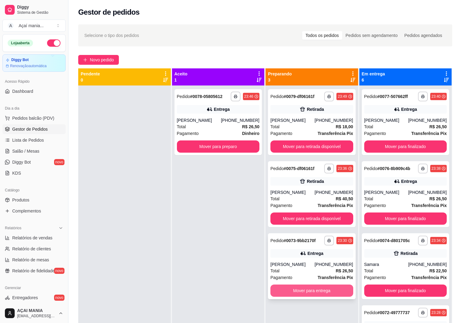
click at [310, 288] on button "Mover para entrega" at bounding box center [311, 291] width 83 height 12
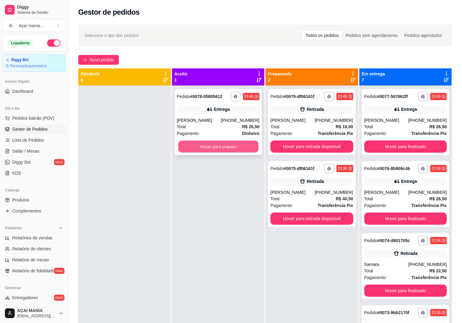
click at [219, 149] on button "Mover para preparo" at bounding box center [218, 147] width 80 height 12
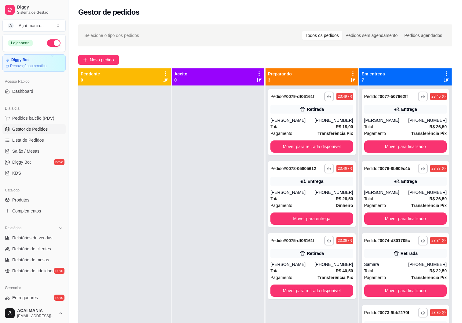
click at [98, 129] on div at bounding box center [124, 247] width 93 height 323
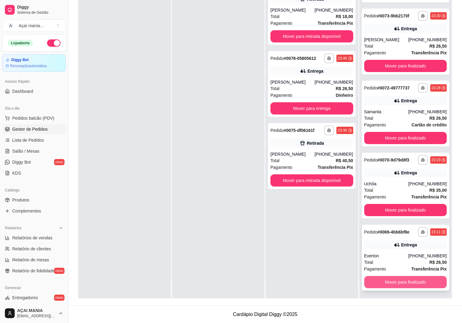
scroll to position [188, 0]
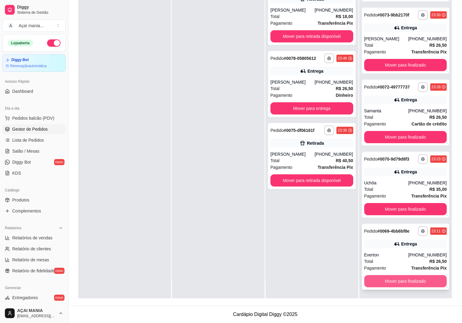
click at [392, 278] on button "Mover para finalizado" at bounding box center [405, 281] width 83 height 12
click at [392, 278] on button "Mover para finalizado" at bounding box center [405, 282] width 80 height 12
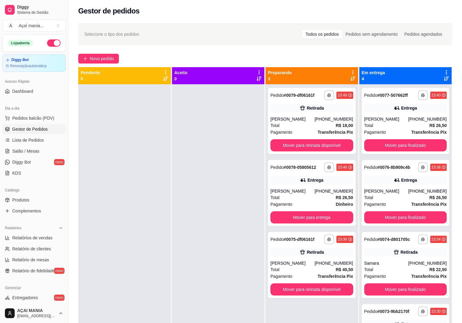
scroll to position [0, 0]
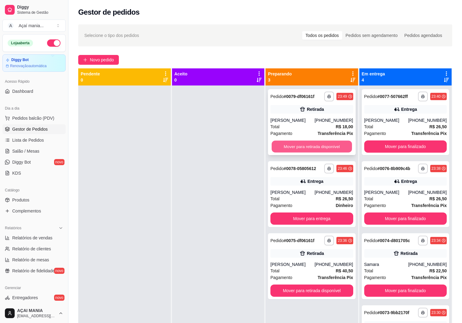
click at [326, 144] on button "Mover para retirada disponível" at bounding box center [312, 147] width 80 height 12
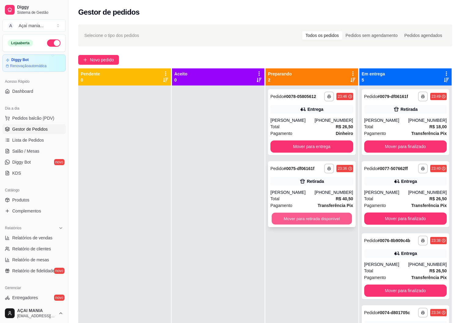
click at [309, 216] on button "Mover para retirada disponível" at bounding box center [312, 219] width 80 height 12
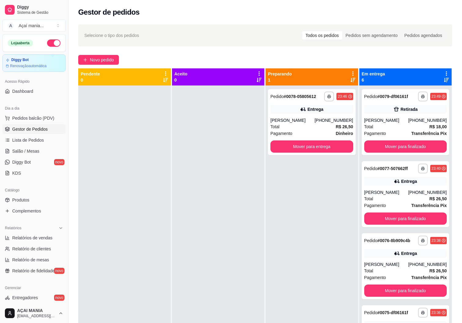
click at [134, 207] on div at bounding box center [124, 247] width 93 height 323
click at [162, 137] on div at bounding box center [124, 247] width 93 height 323
click at [402, 219] on button "Mover para finalizado" at bounding box center [405, 219] width 83 height 12
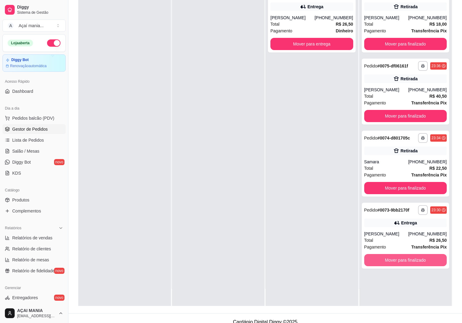
scroll to position [93, 0]
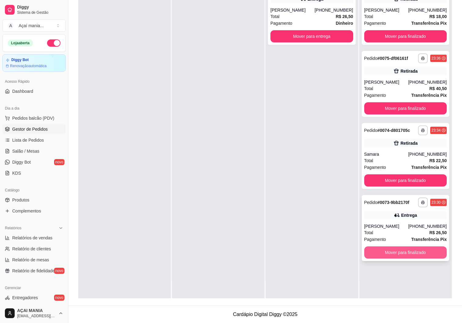
click at [403, 255] on button "Mover para finalizado" at bounding box center [405, 253] width 83 height 12
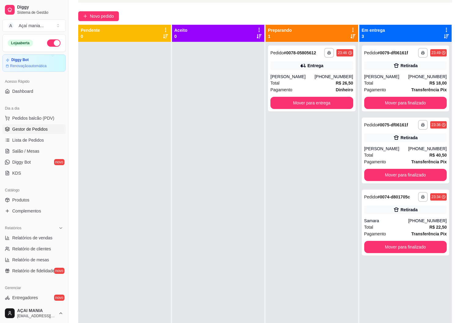
scroll to position [0, 0]
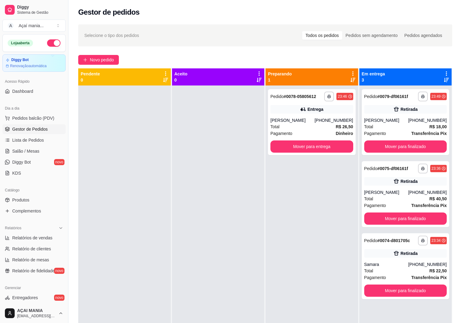
click at [50, 43] on button "button" at bounding box center [53, 42] width 13 height 7
click at [334, 152] on button "Mover para entrega" at bounding box center [312, 147] width 80 height 12
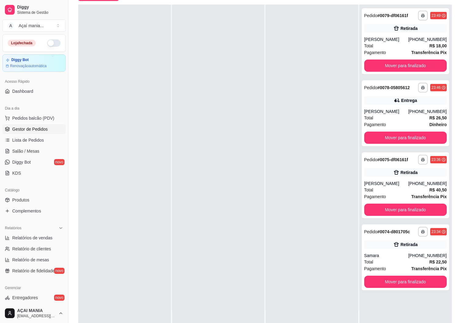
scroll to position [93, 0]
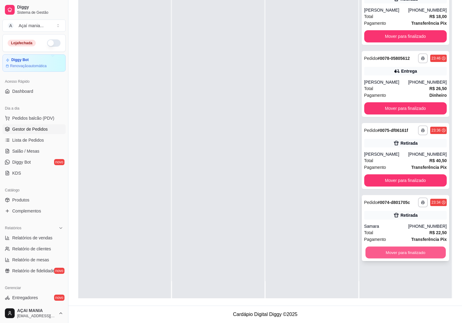
click at [407, 252] on button "Mover para finalizado" at bounding box center [405, 253] width 80 height 12
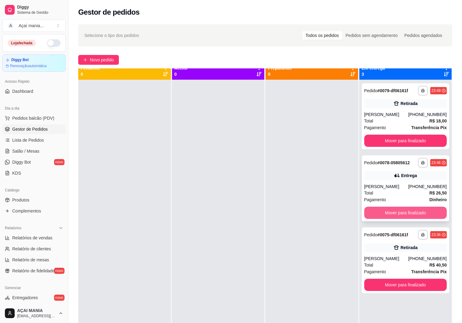
scroll to position [0, 0]
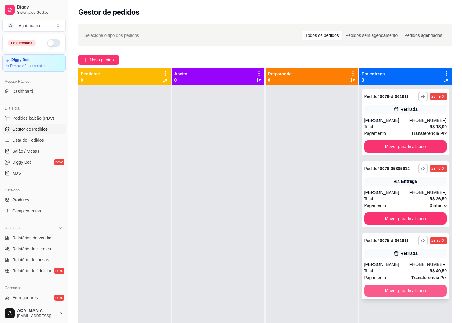
click at [397, 289] on button "Mover para finalizado" at bounding box center [405, 291] width 83 height 12
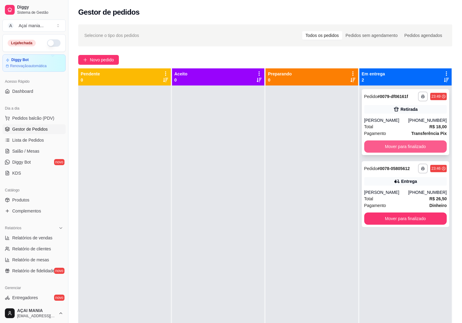
click at [409, 143] on button "Mover para finalizado" at bounding box center [405, 147] width 83 height 12
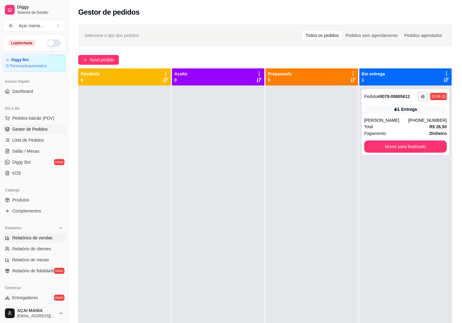
click at [37, 237] on span "Relatórios de vendas" at bounding box center [32, 238] width 40 height 6
select select "ALL"
select select "0"
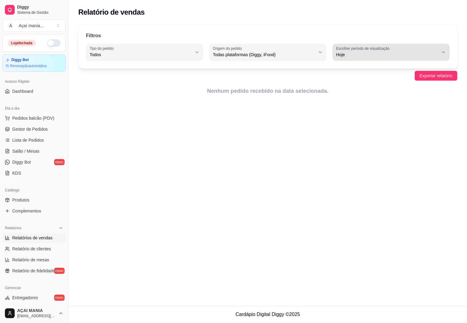
click at [411, 54] on span "Hoje" at bounding box center [387, 55] width 102 height 6
click at [399, 76] on li "Ontem" at bounding box center [391, 79] width 108 height 9
type input "1"
select select "1"
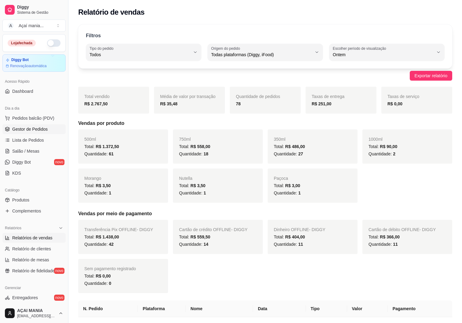
drag, startPoint x: 52, startPoint y: 128, endPoint x: 50, endPoint y: 125, distance: 3.7
click at [52, 128] on link "Gestor de Pedidos" at bounding box center [33, 129] width 63 height 10
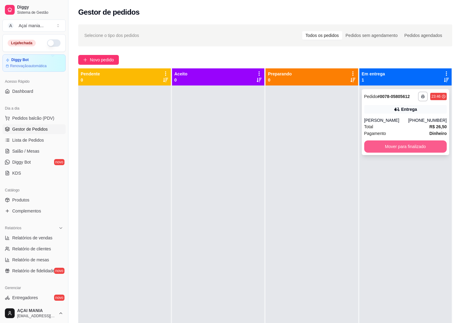
click at [390, 147] on button "Mover para finalizado" at bounding box center [405, 147] width 83 height 12
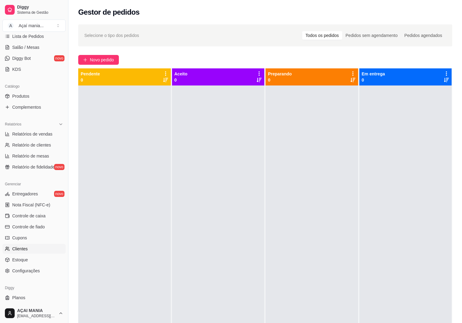
scroll to position [116, 0]
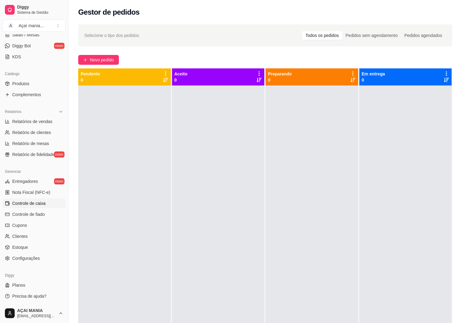
click at [39, 205] on span "Controle de caixa" at bounding box center [28, 203] width 33 height 6
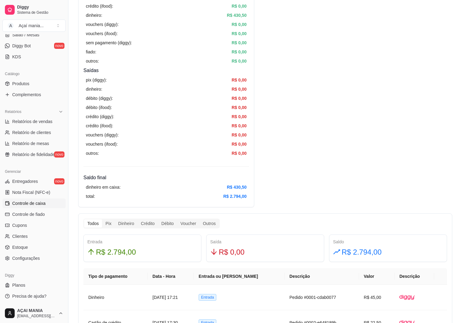
scroll to position [122, 0]
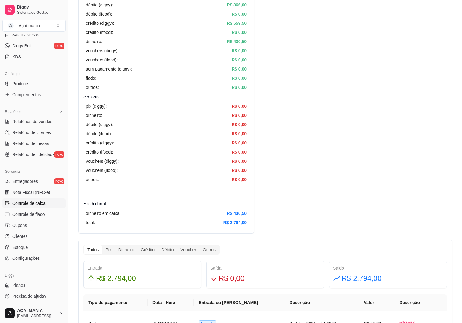
drag, startPoint x: 463, startPoint y: 71, endPoint x: 433, endPoint y: 11, distance: 67.8
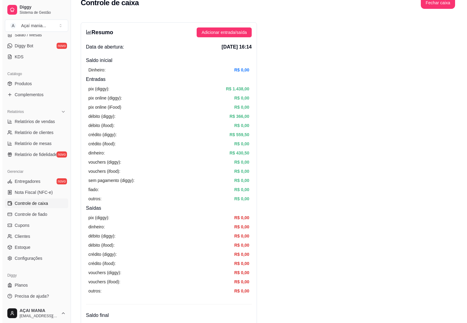
scroll to position [0, 0]
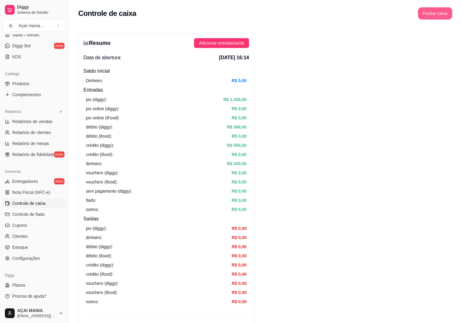
click at [448, 9] on button "Fechar caixa" at bounding box center [435, 13] width 34 height 12
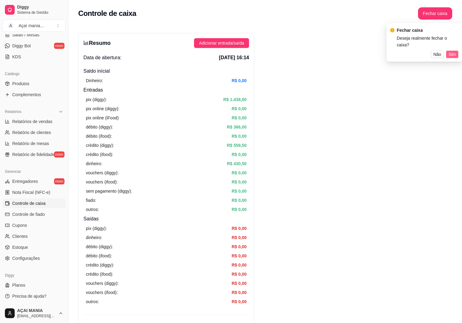
click at [454, 51] on span "Sim" at bounding box center [452, 54] width 7 height 7
